Goal: Transaction & Acquisition: Purchase product/service

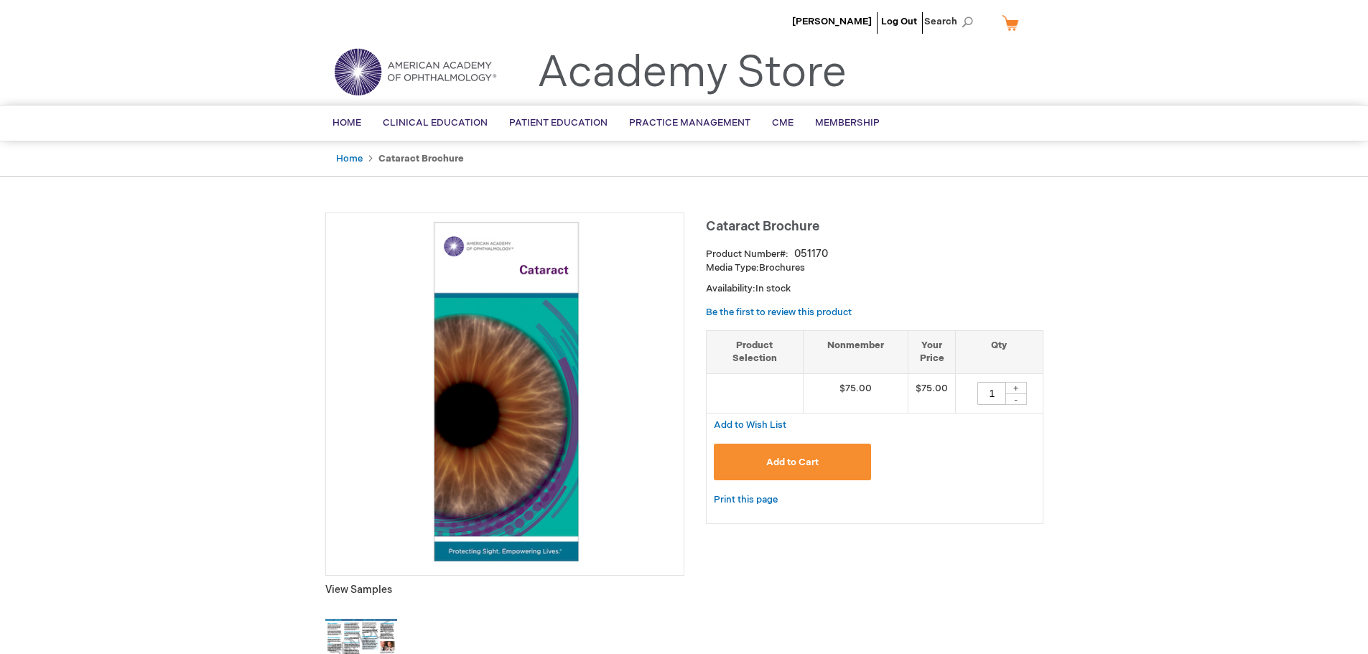
click at [1018, 387] on div "+" at bounding box center [1016, 388] width 22 height 12
type input "2"
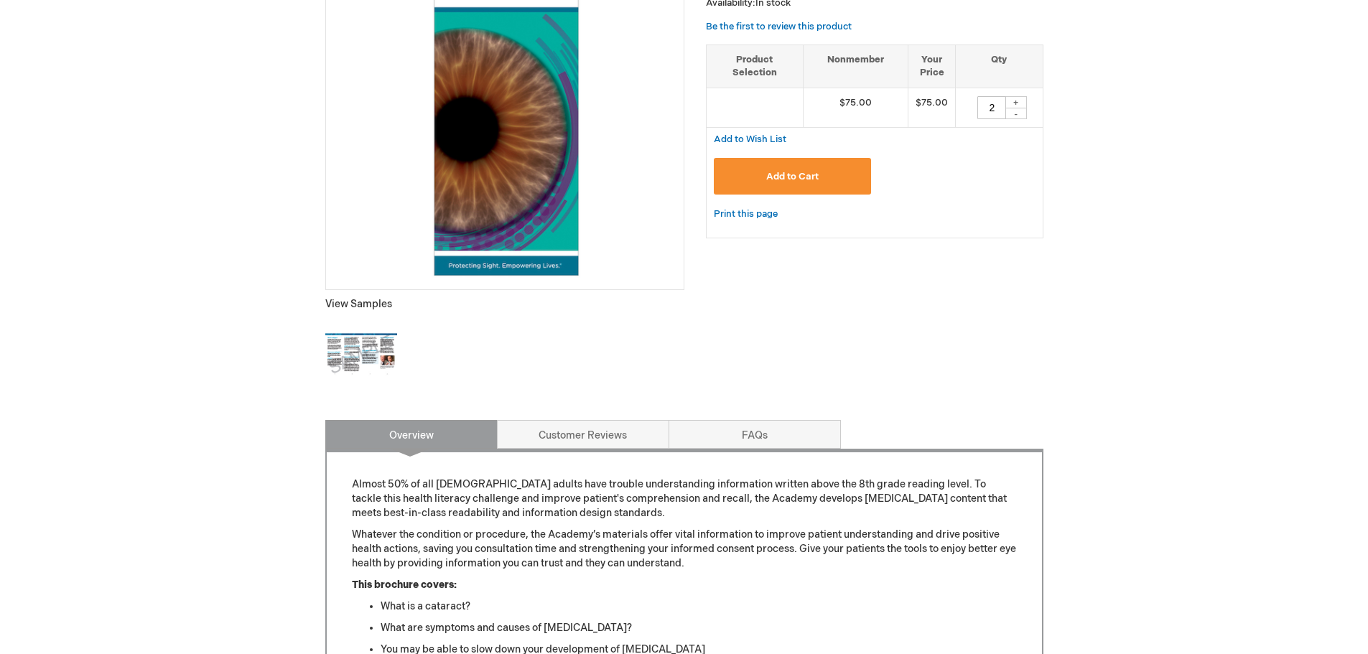
scroll to position [287, 0]
click at [358, 335] on img at bounding box center [361, 353] width 72 height 72
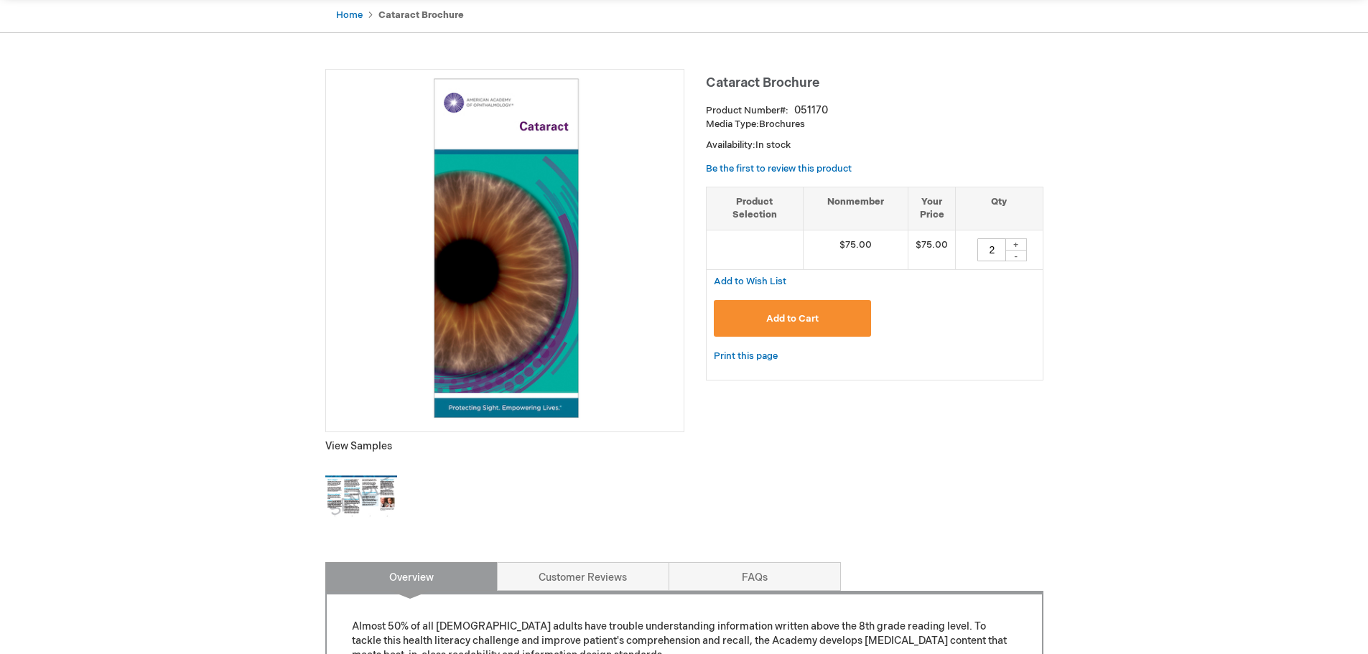
click at [794, 318] on span "Add to Cart" at bounding box center [792, 318] width 52 height 11
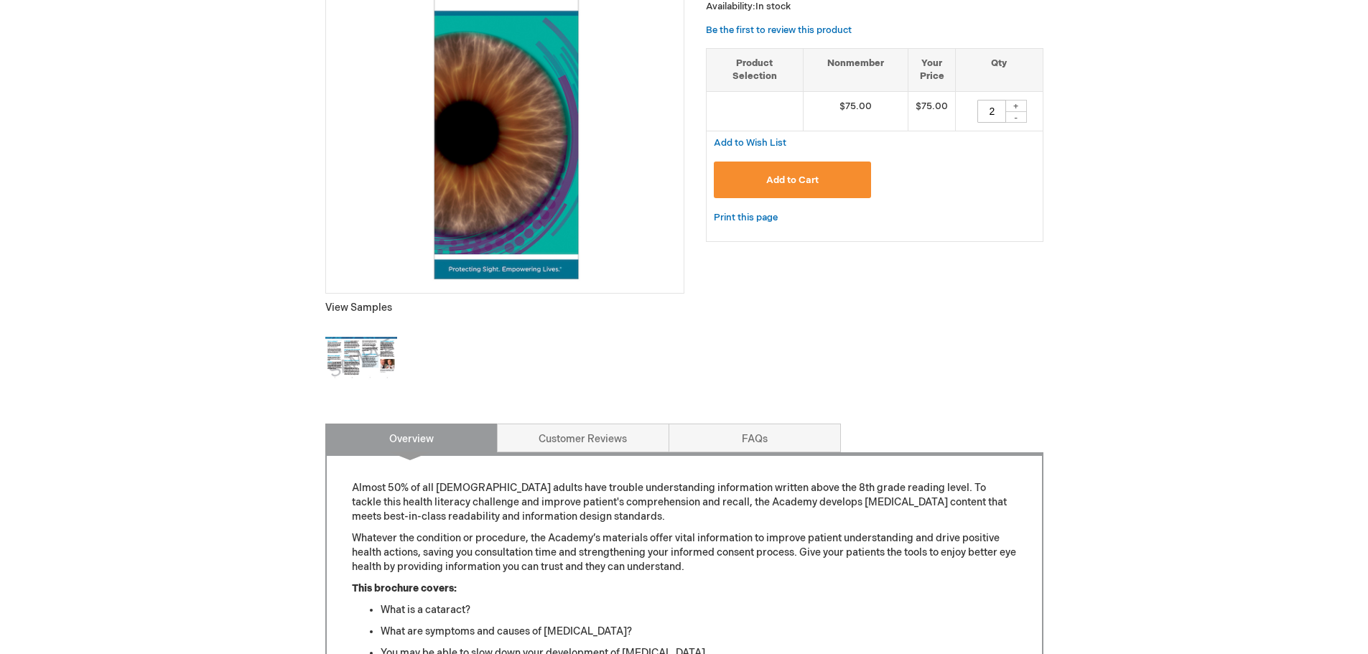
scroll to position [287, 0]
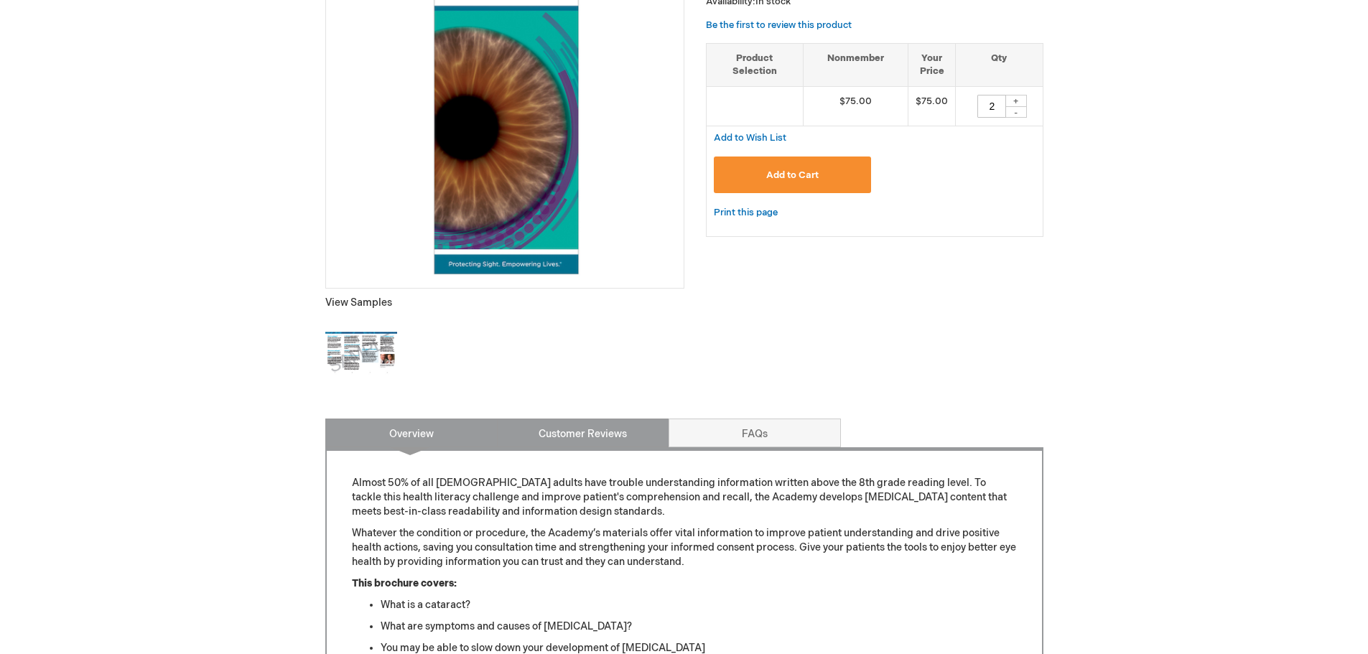
click at [562, 429] on link "Customer Reviews" at bounding box center [583, 433] width 172 height 29
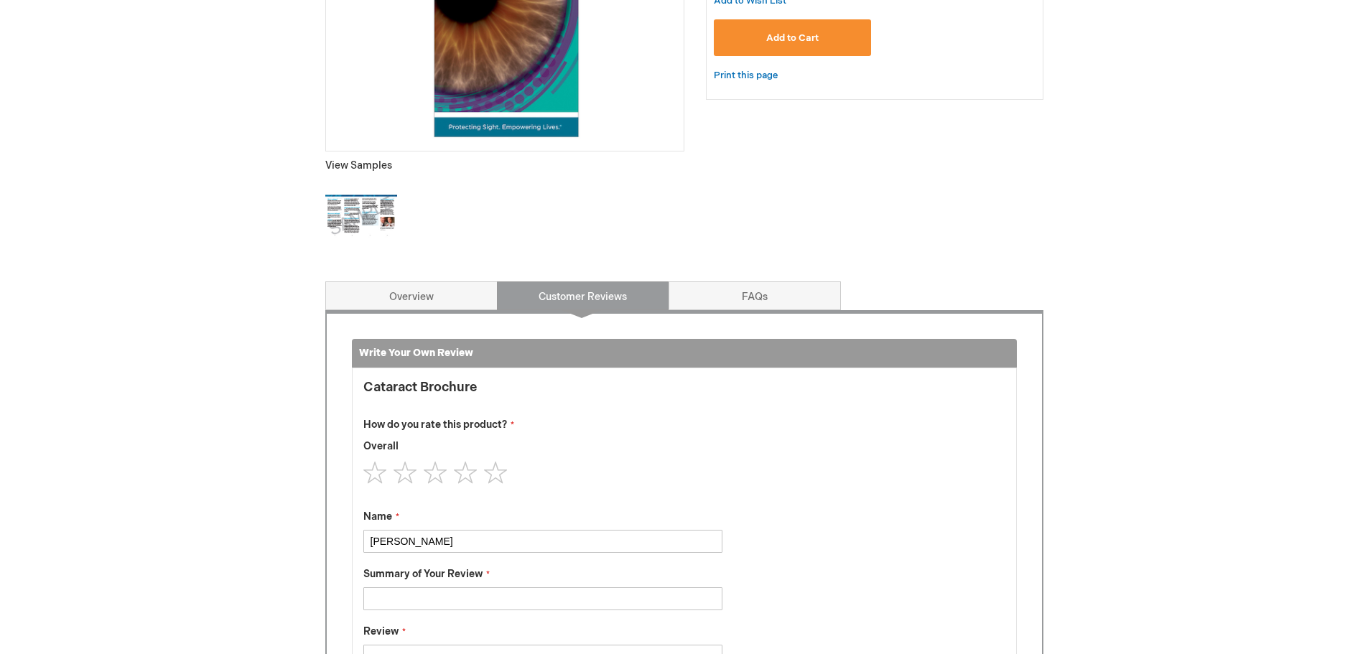
scroll to position [419, 0]
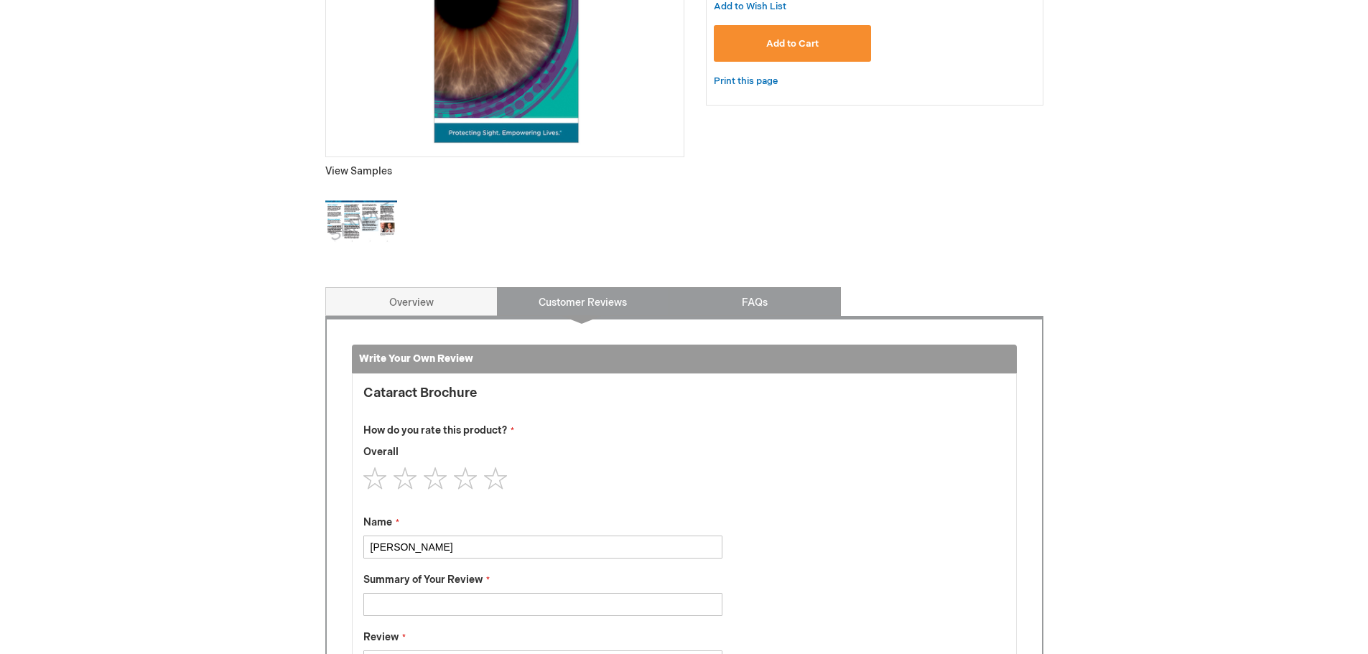
click at [740, 309] on link "FAQs" at bounding box center [755, 301] width 172 height 29
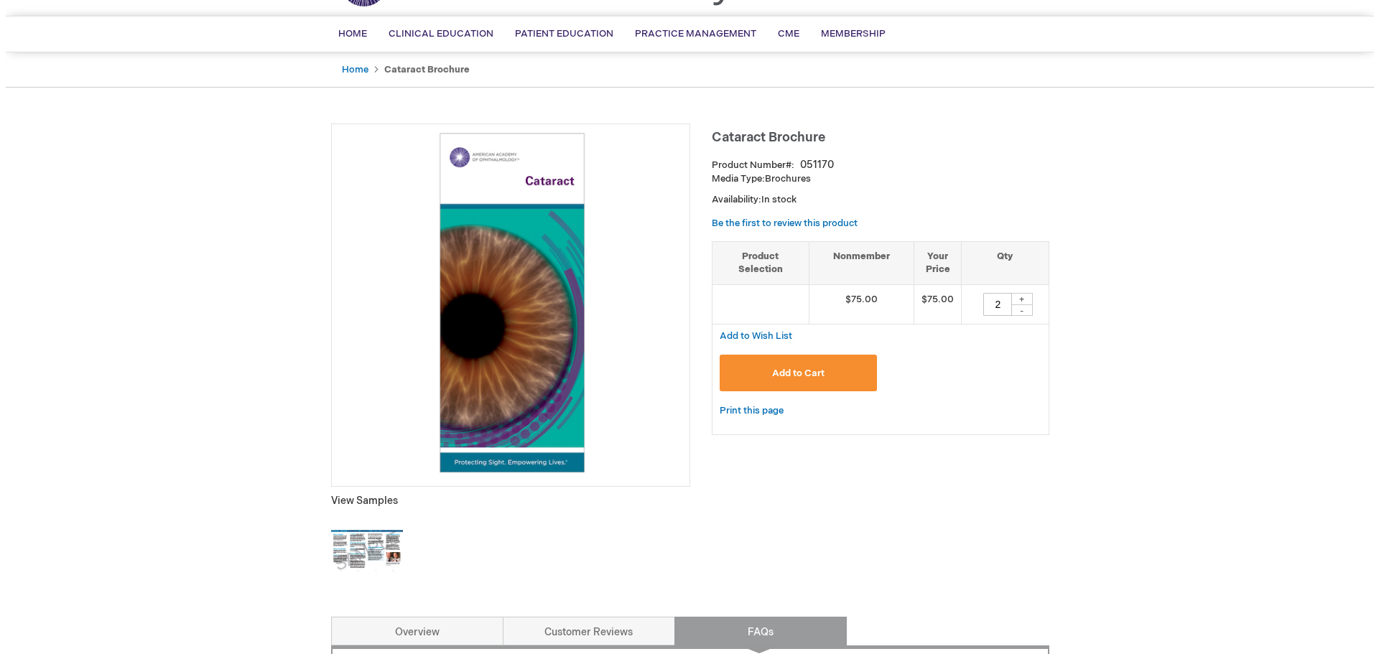
scroll to position [60, 0]
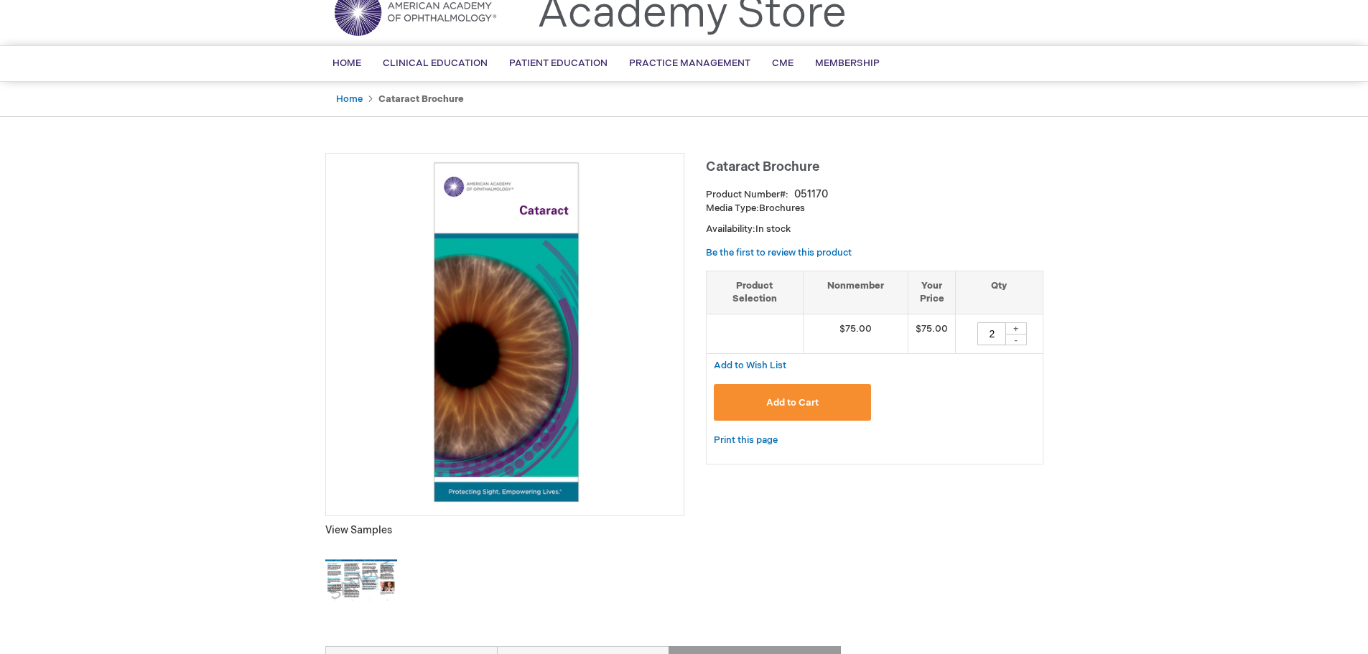
click at [799, 405] on span "Add to Cart" at bounding box center [792, 402] width 52 height 11
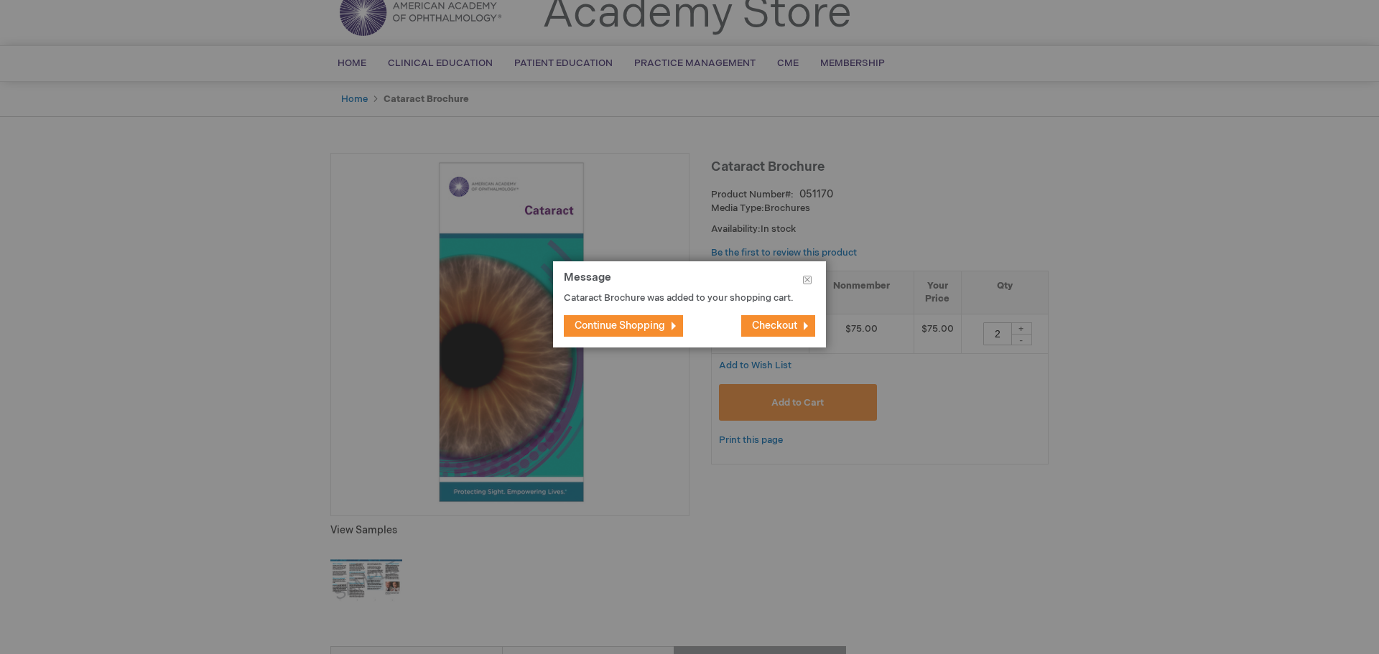
click at [799, 330] on button "Checkout" at bounding box center [778, 326] width 74 height 22
